Goal: Task Accomplishment & Management: Manage account settings

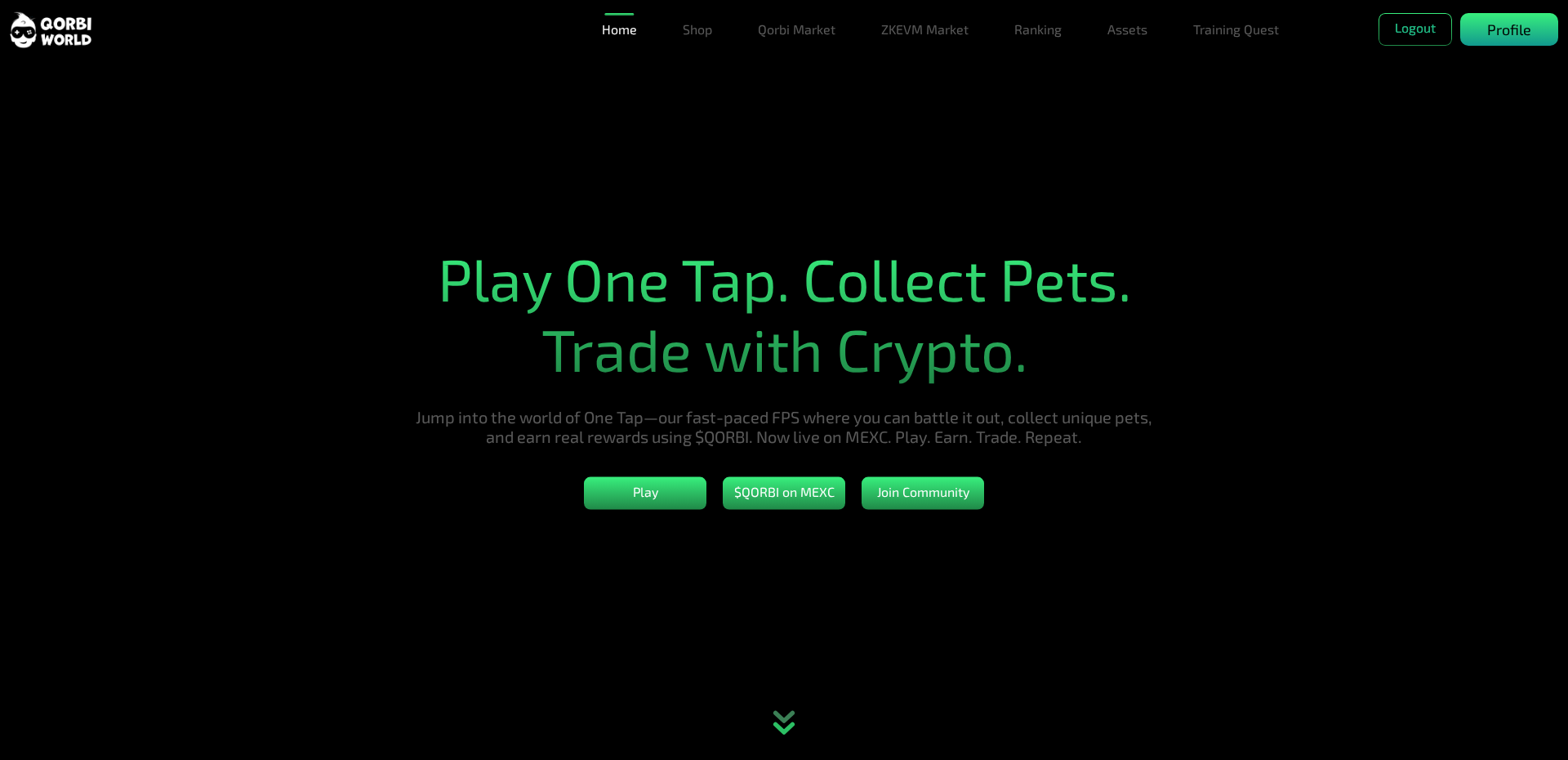
click at [1542, 37] on div "Profile" at bounding box center [1508, 29] width 98 height 32
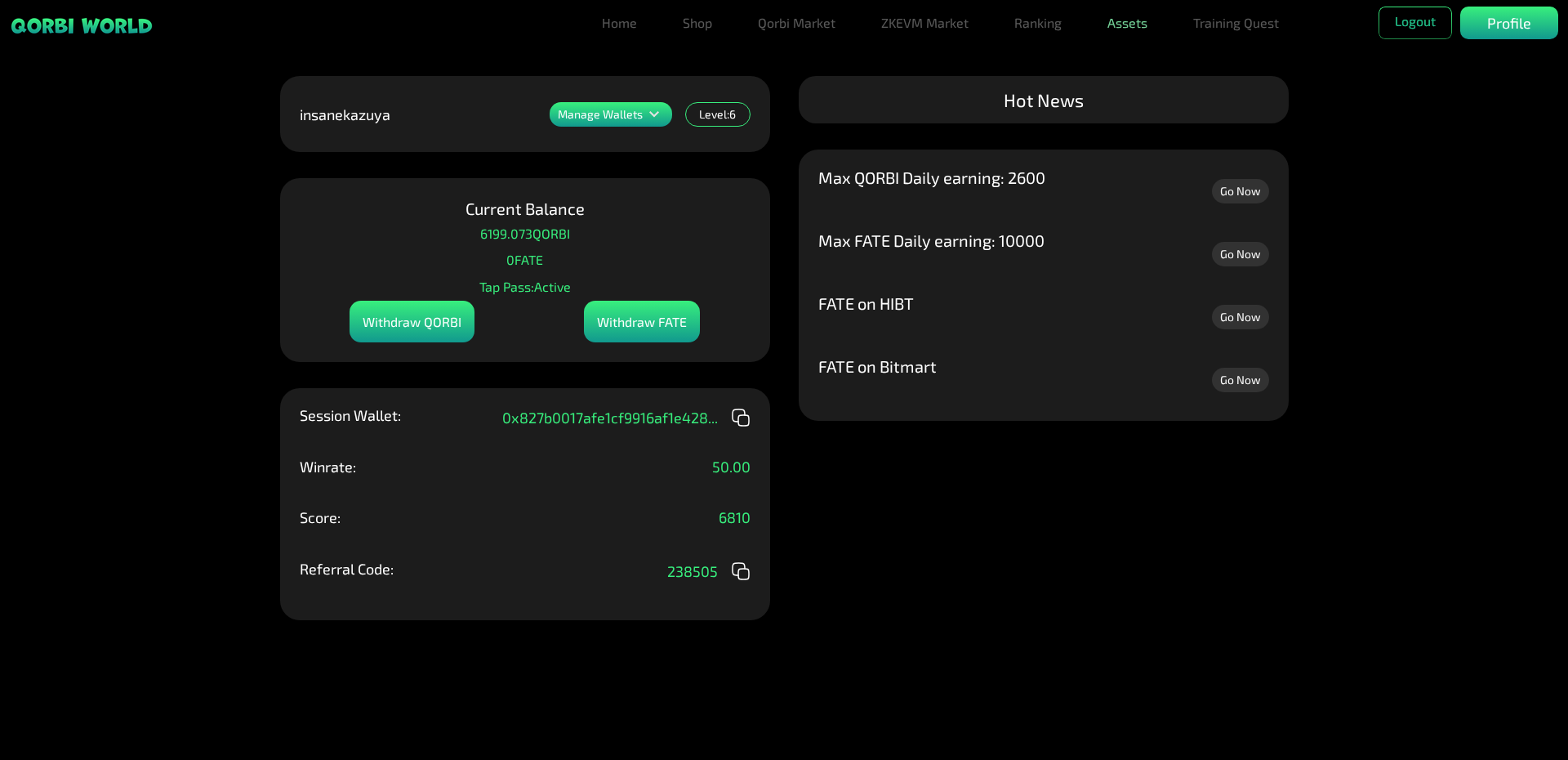
click at [1125, 21] on link "Assets" at bounding box center [1127, 23] width 53 height 32
click at [1150, 52] on link "Assets" at bounding box center [1127, 55] width 53 height 32
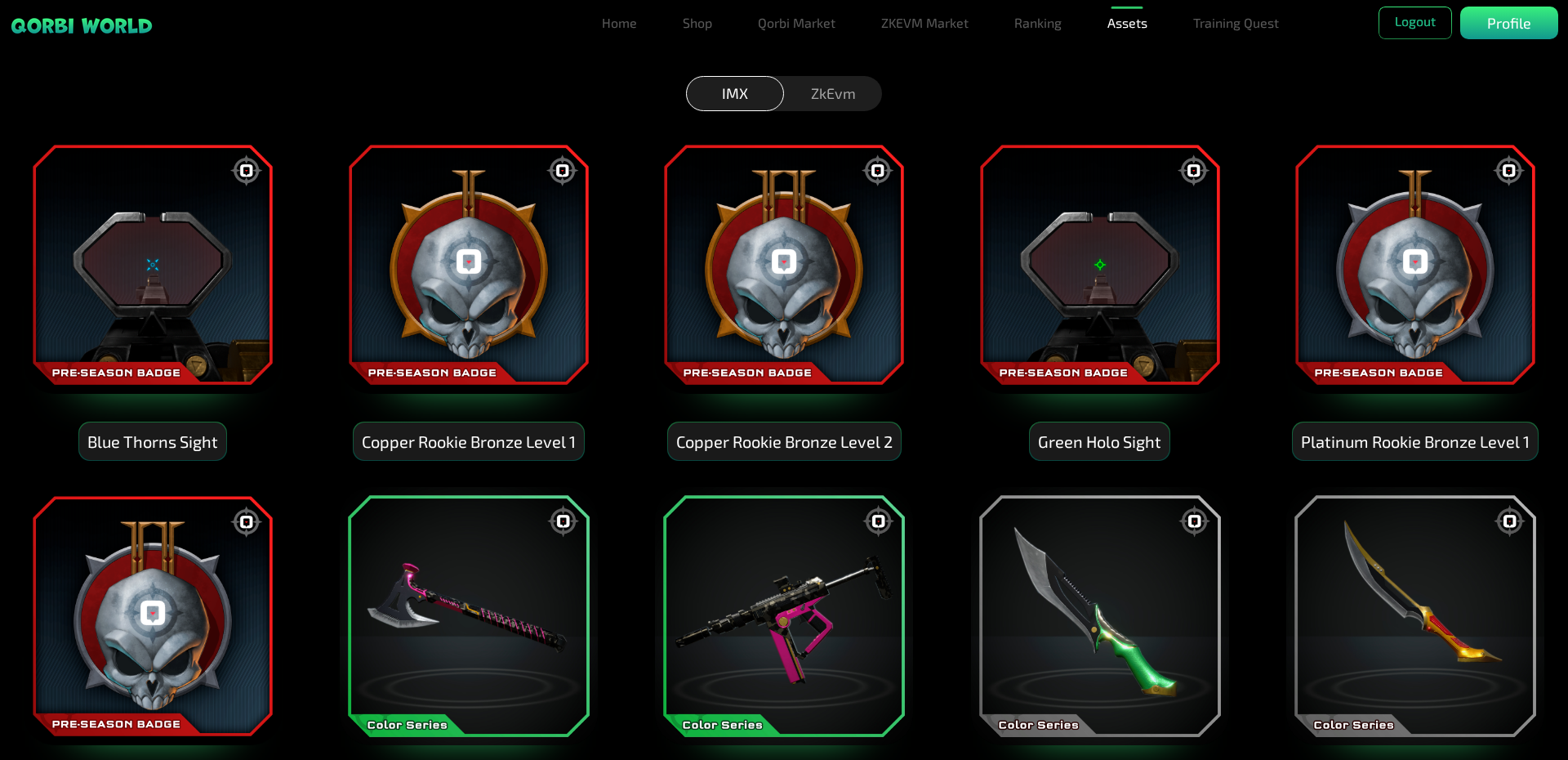
click at [815, 88] on div "ZkEvm" at bounding box center [832, 93] width 98 height 35
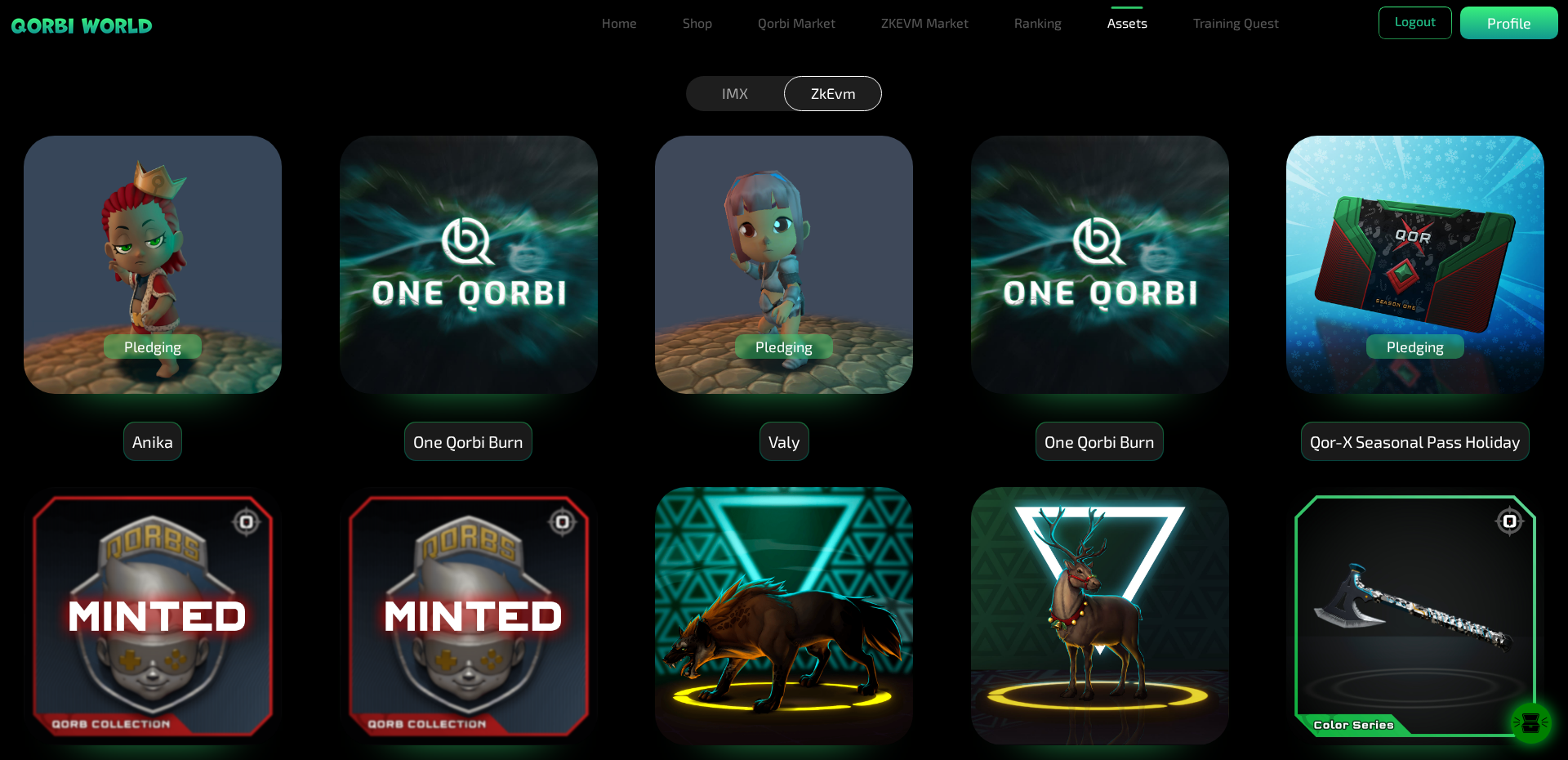
click at [158, 349] on div "Pledging" at bounding box center [152, 346] width 98 height 25
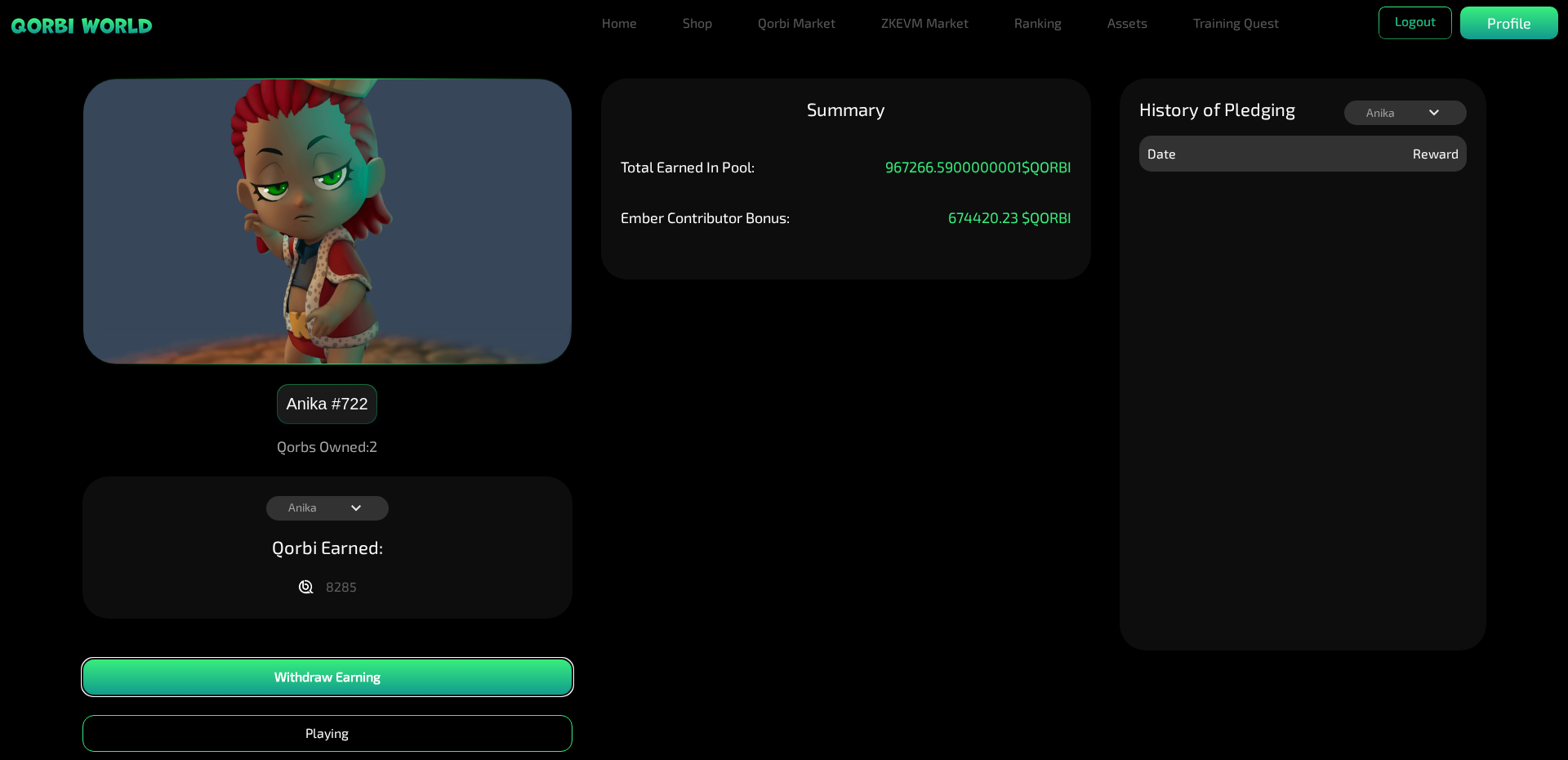
click at [373, 671] on button "Withdraw Earning" at bounding box center [328, 677] width 490 height 37
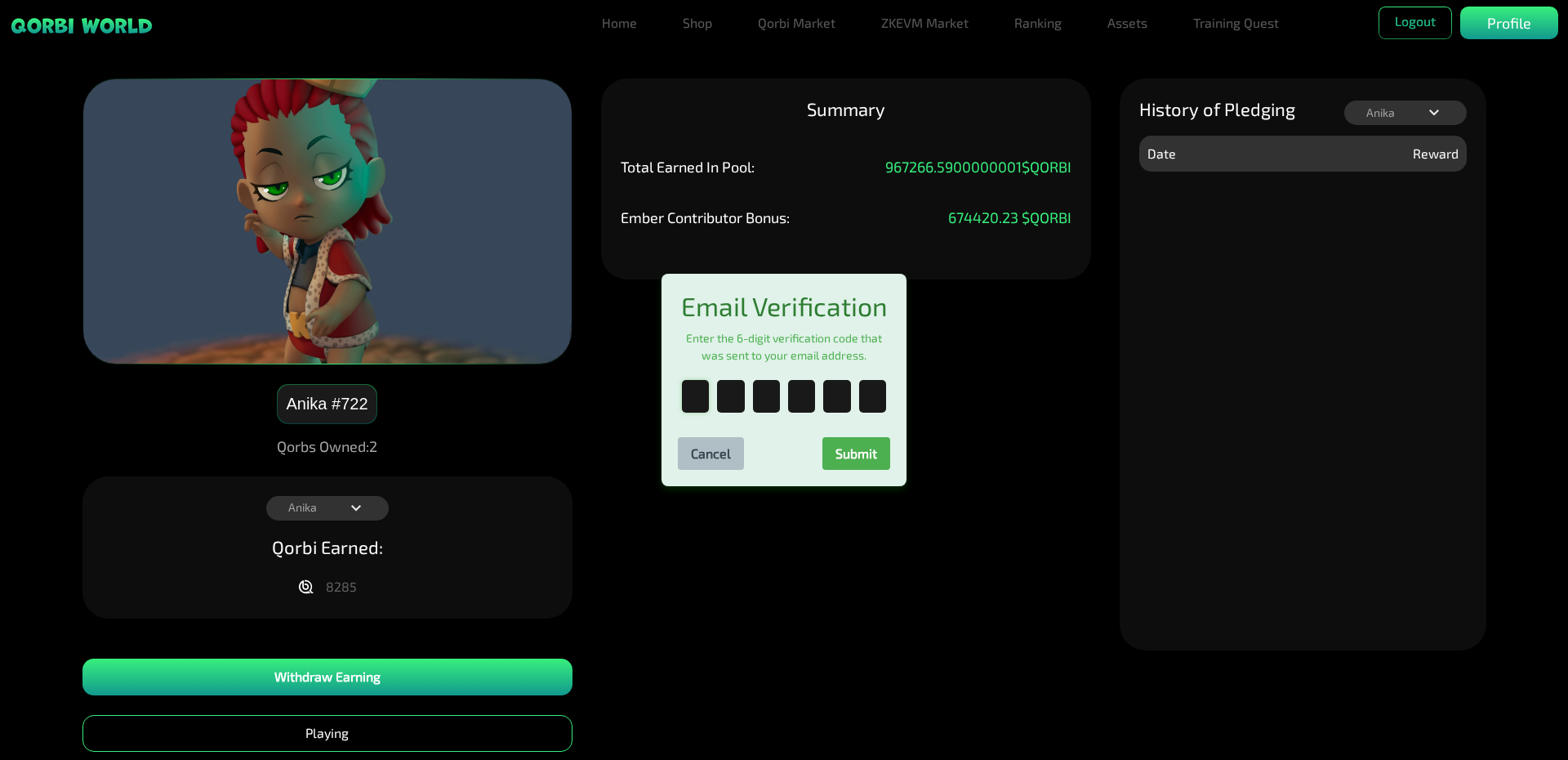
click at [704, 402] on input "text" at bounding box center [695, 396] width 27 height 32
type input "*"
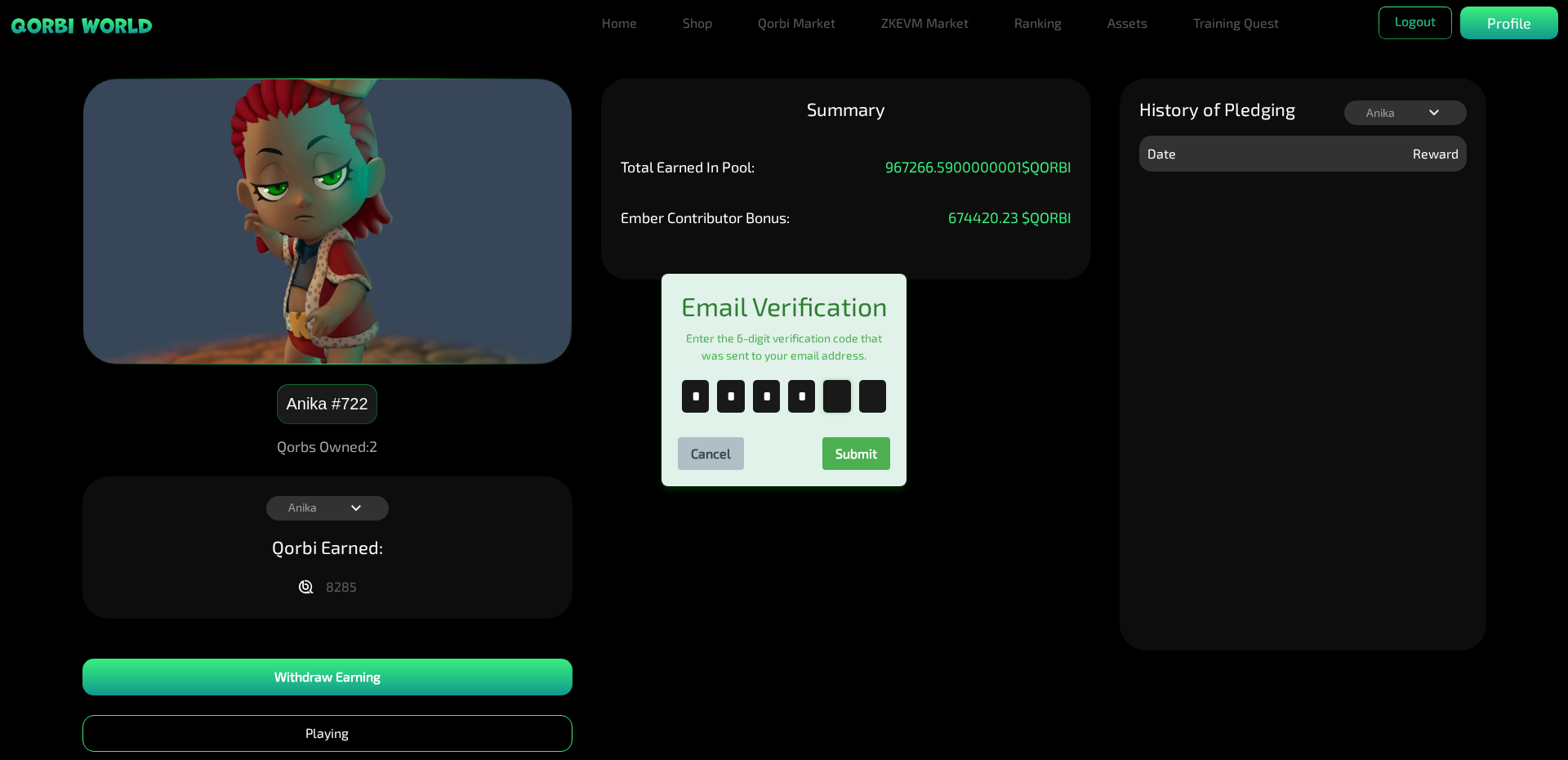
type input "*"
click at [863, 460] on button "Submit" at bounding box center [856, 453] width 68 height 32
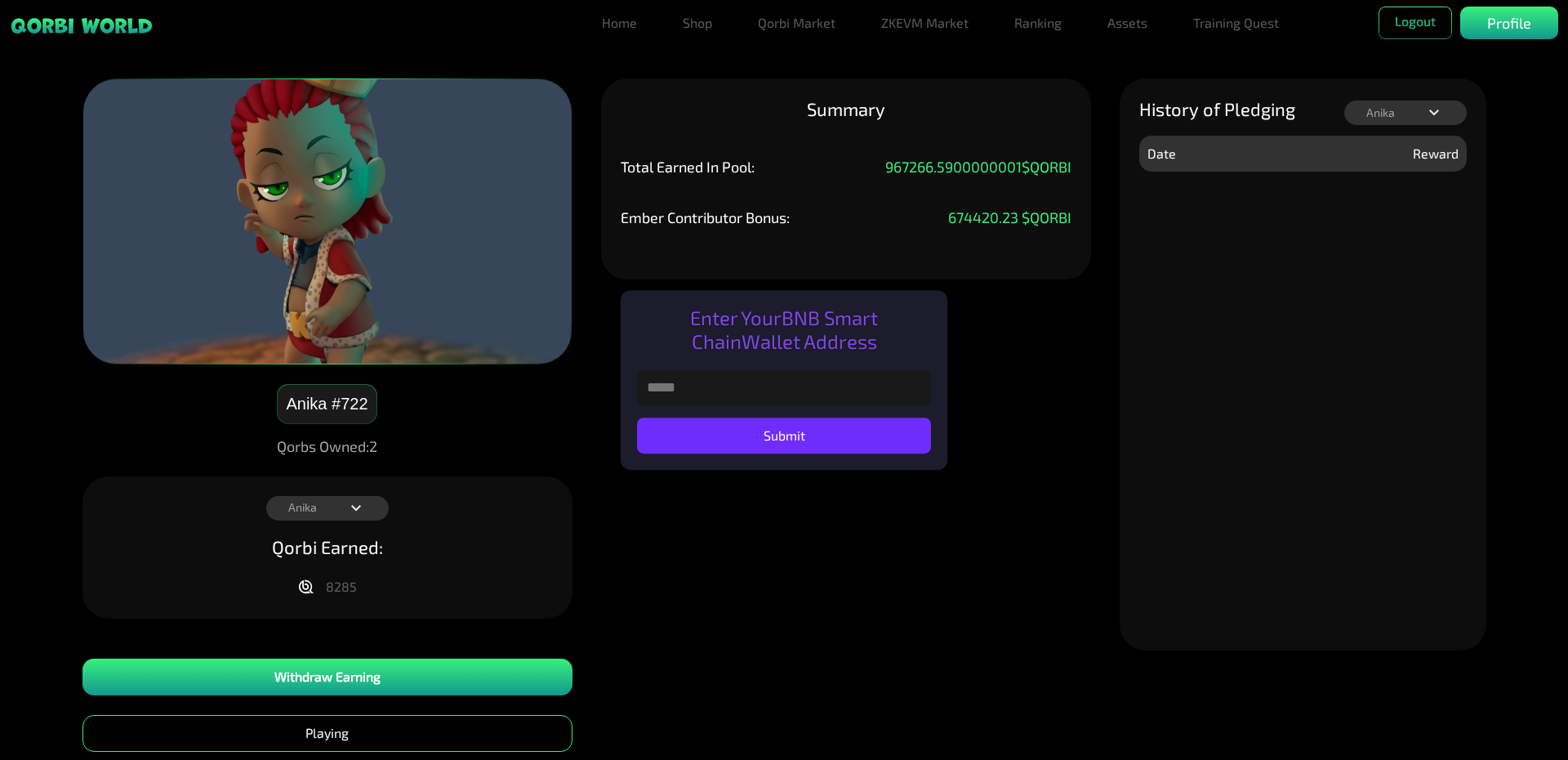
click at [130, 33] on img at bounding box center [82, 26] width 144 height 19
